Goal: Task Accomplishment & Management: Use online tool/utility

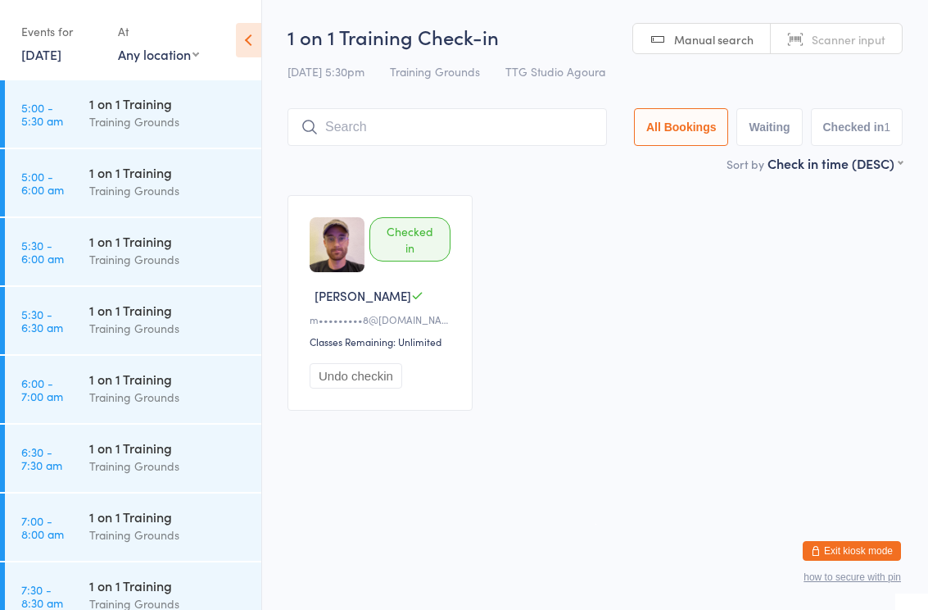
click at [301, 481] on html "You have now entered Kiosk Mode. Members will be able to check themselves in us…" at bounding box center [464, 305] width 928 height 610
click at [117, 389] on div "Training Grounds" at bounding box center [168, 396] width 158 height 19
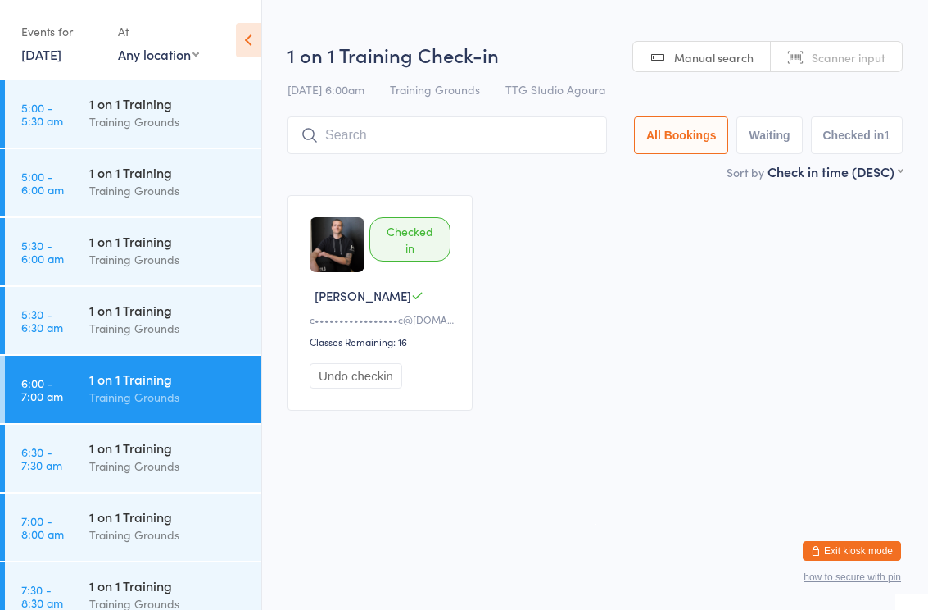
click at [61, 57] on link "[DATE]" at bounding box center [41, 54] width 40 height 18
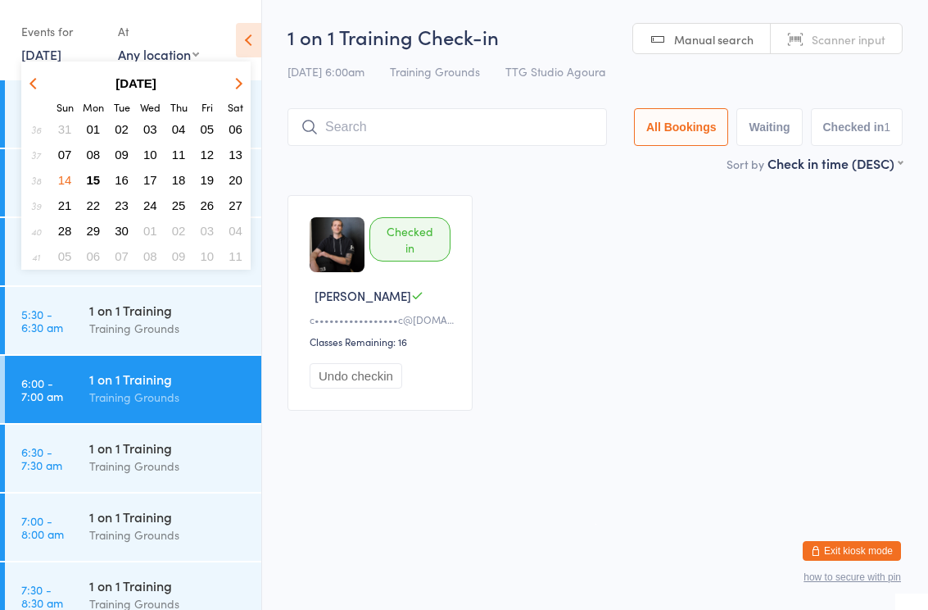
click at [124, 174] on span "16" at bounding box center [122, 180] width 14 height 14
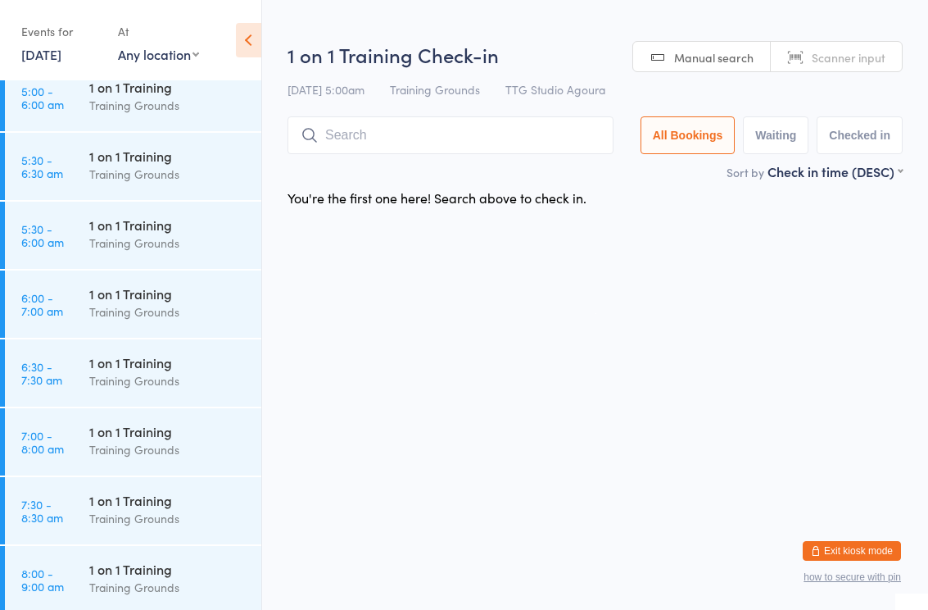
click at [333, 138] on input "search" at bounding box center [451, 135] width 326 height 38
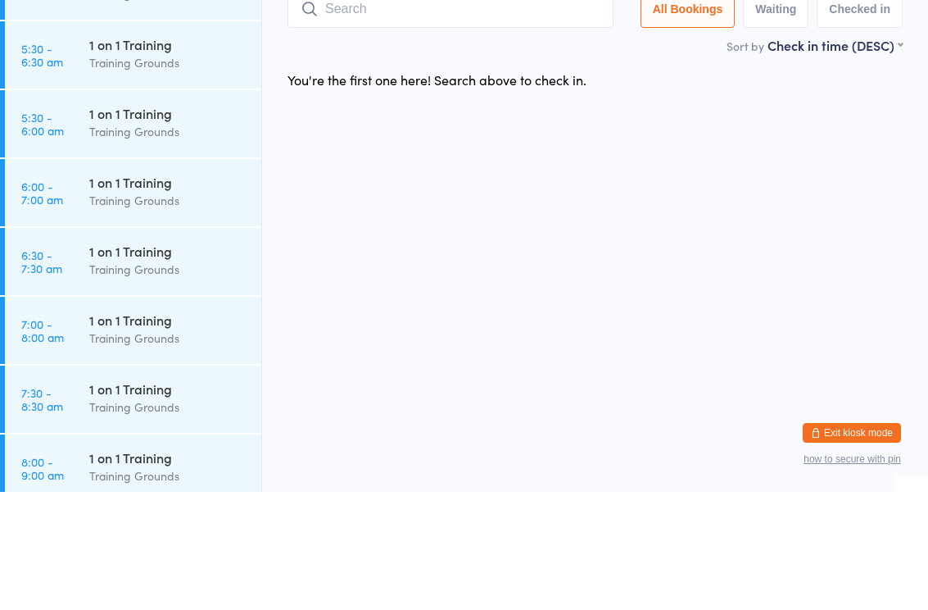
scroll to position [79, 0]
click at [158, 290] on div "1 on 1 Training" at bounding box center [168, 299] width 158 height 18
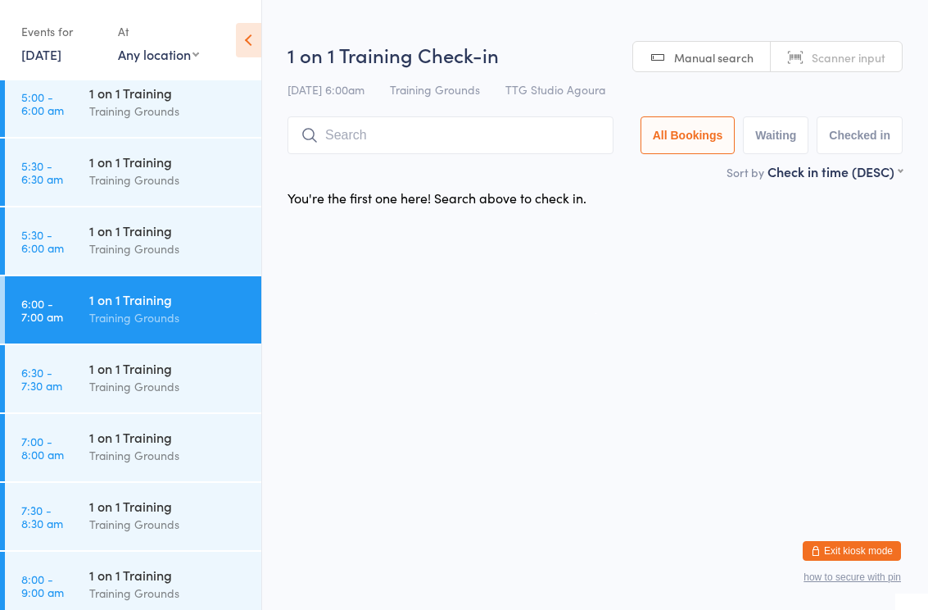
click at [327, 145] on input "search" at bounding box center [451, 135] width 326 height 38
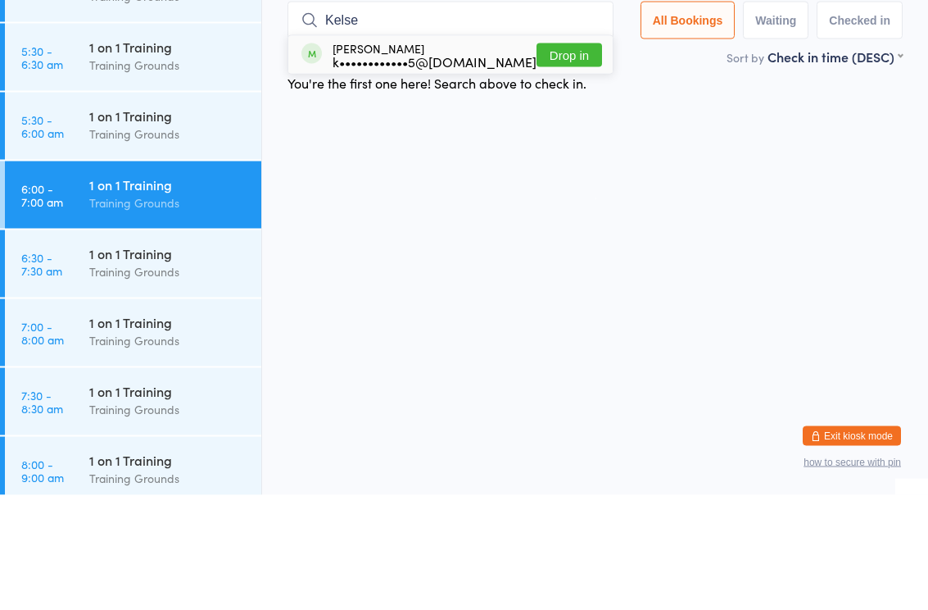
type input "Kelse"
click at [552, 158] on button "Drop in" at bounding box center [570, 170] width 66 height 24
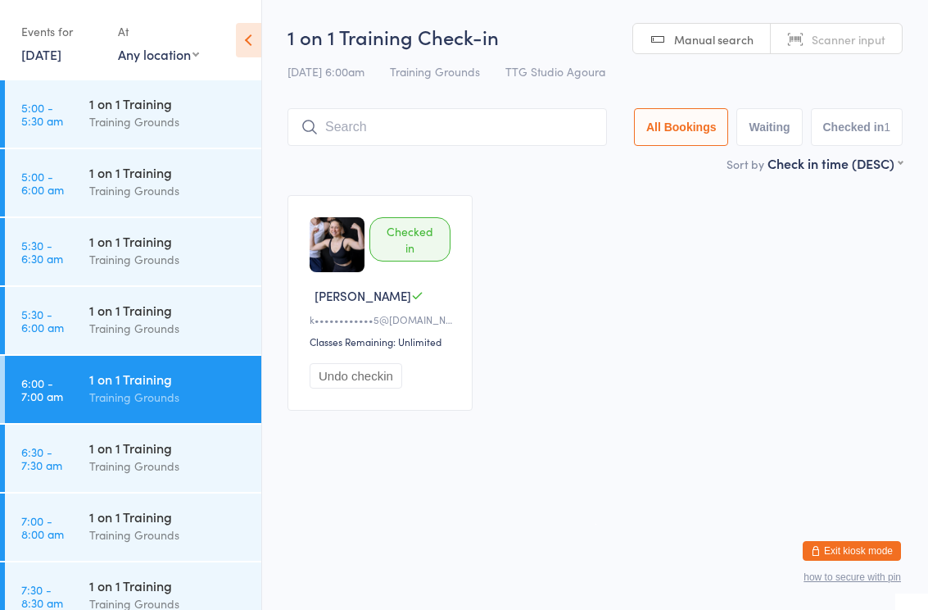
click at [116, 144] on div "1 on 1 Training Training Grounds" at bounding box center [175, 112] width 172 height 65
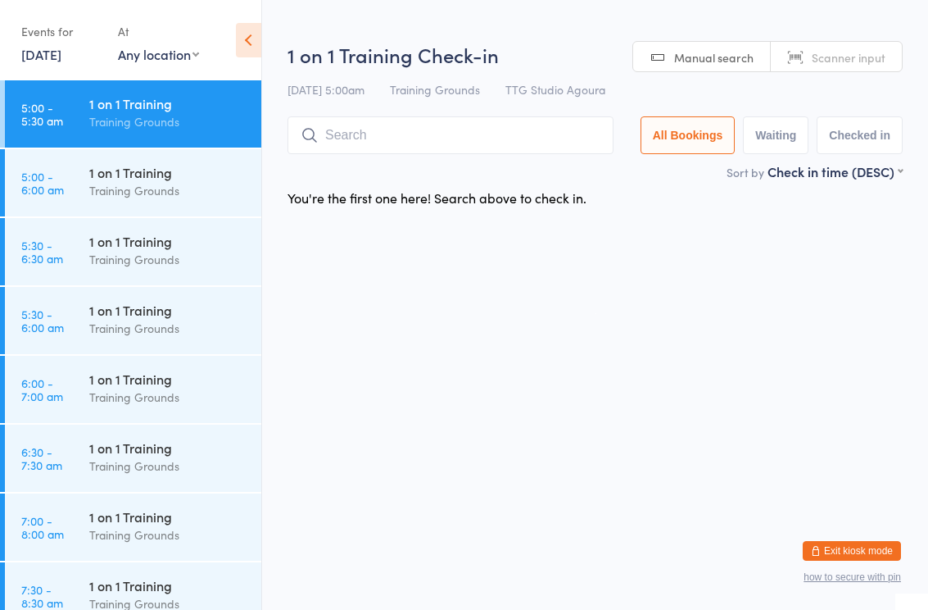
click at [61, 61] on link "[DATE]" at bounding box center [41, 54] width 40 height 18
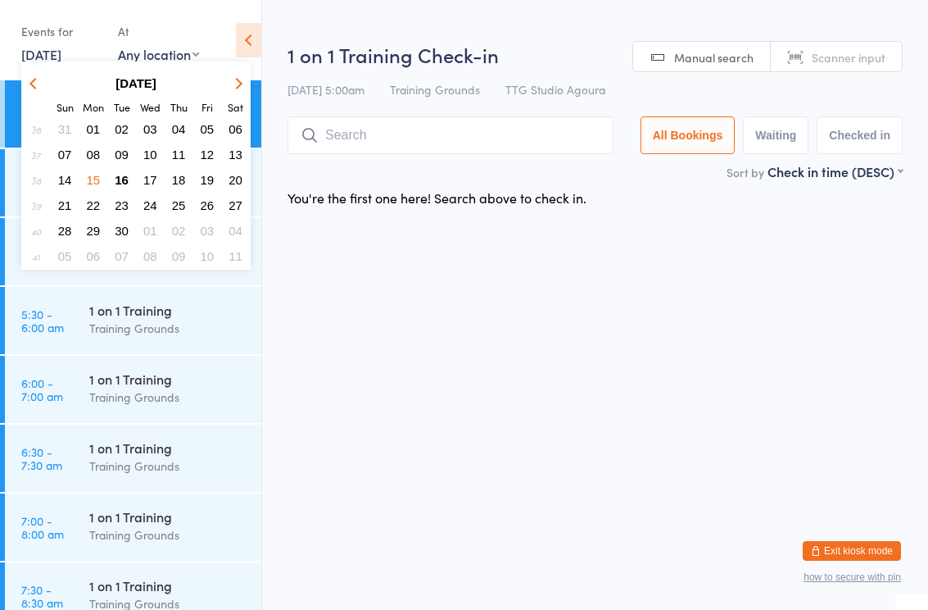
click at [132, 179] on button "16" at bounding box center [121, 180] width 25 height 22
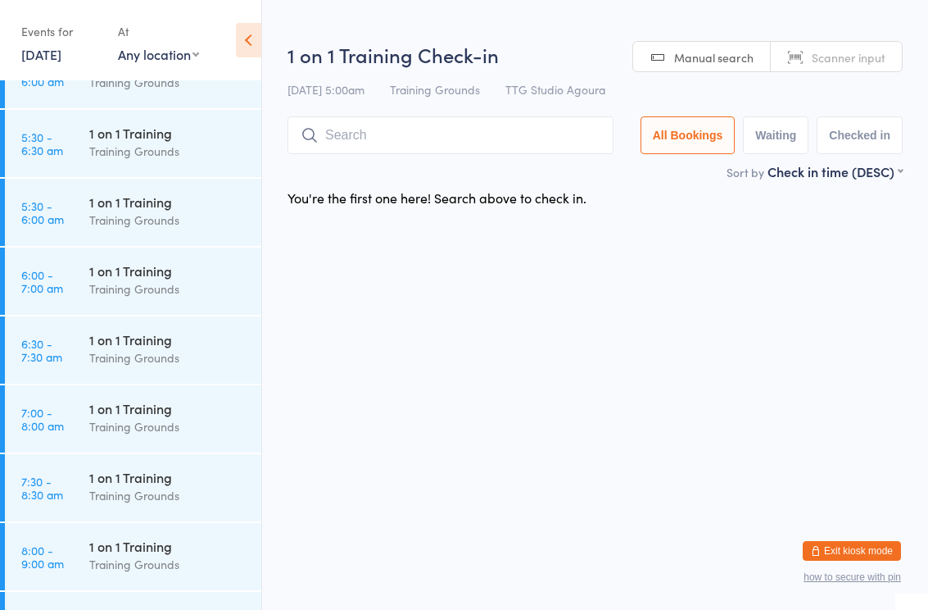
scroll to position [111, 0]
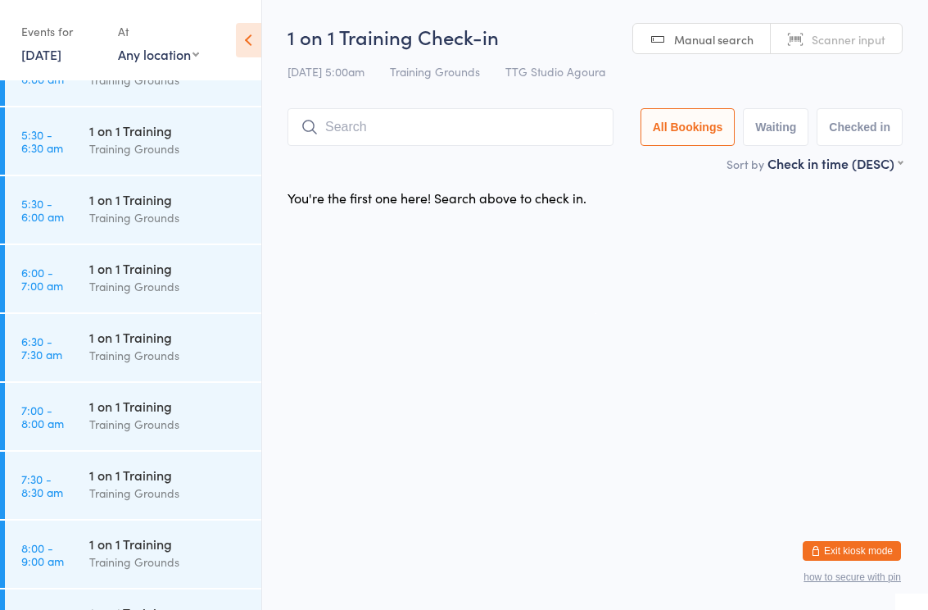
click at [162, 282] on div "Training Grounds" at bounding box center [168, 286] width 158 height 19
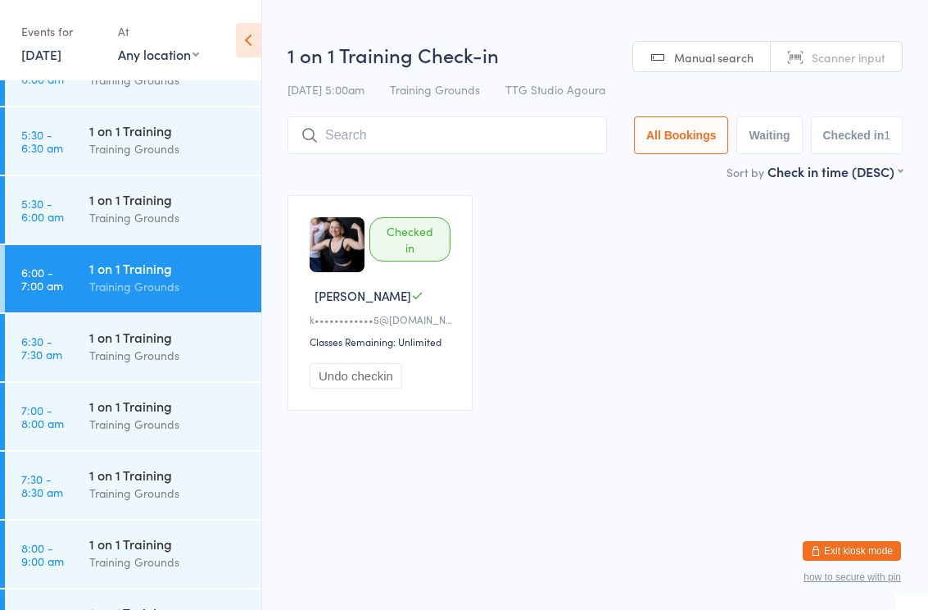
click at [511, 138] on input "search" at bounding box center [448, 135] width 320 height 38
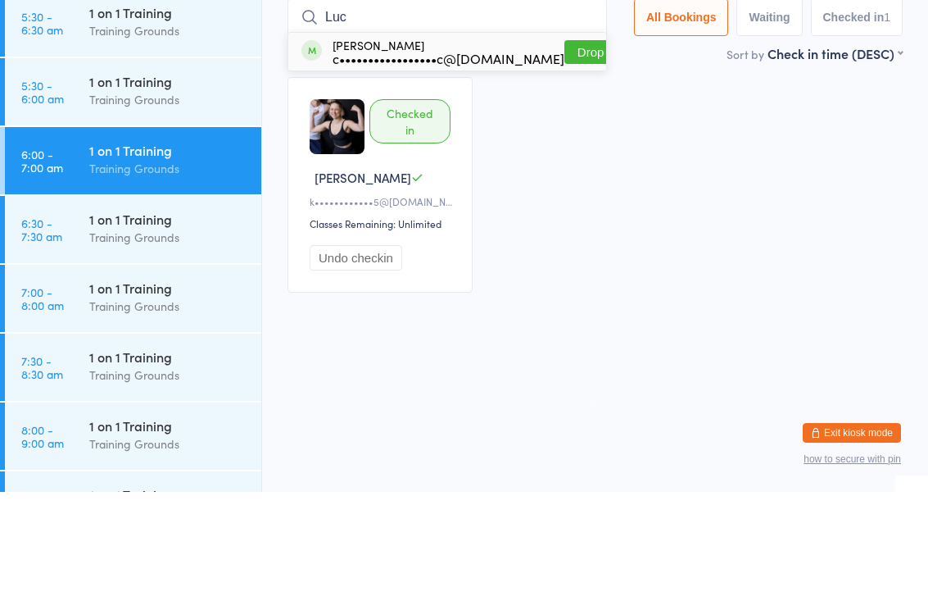
type input "Luc"
click at [465, 170] on div "c•••••••••••••••••c@[DOMAIN_NAME]" at bounding box center [449, 176] width 232 height 13
